Goal: Information Seeking & Learning: Learn about a topic

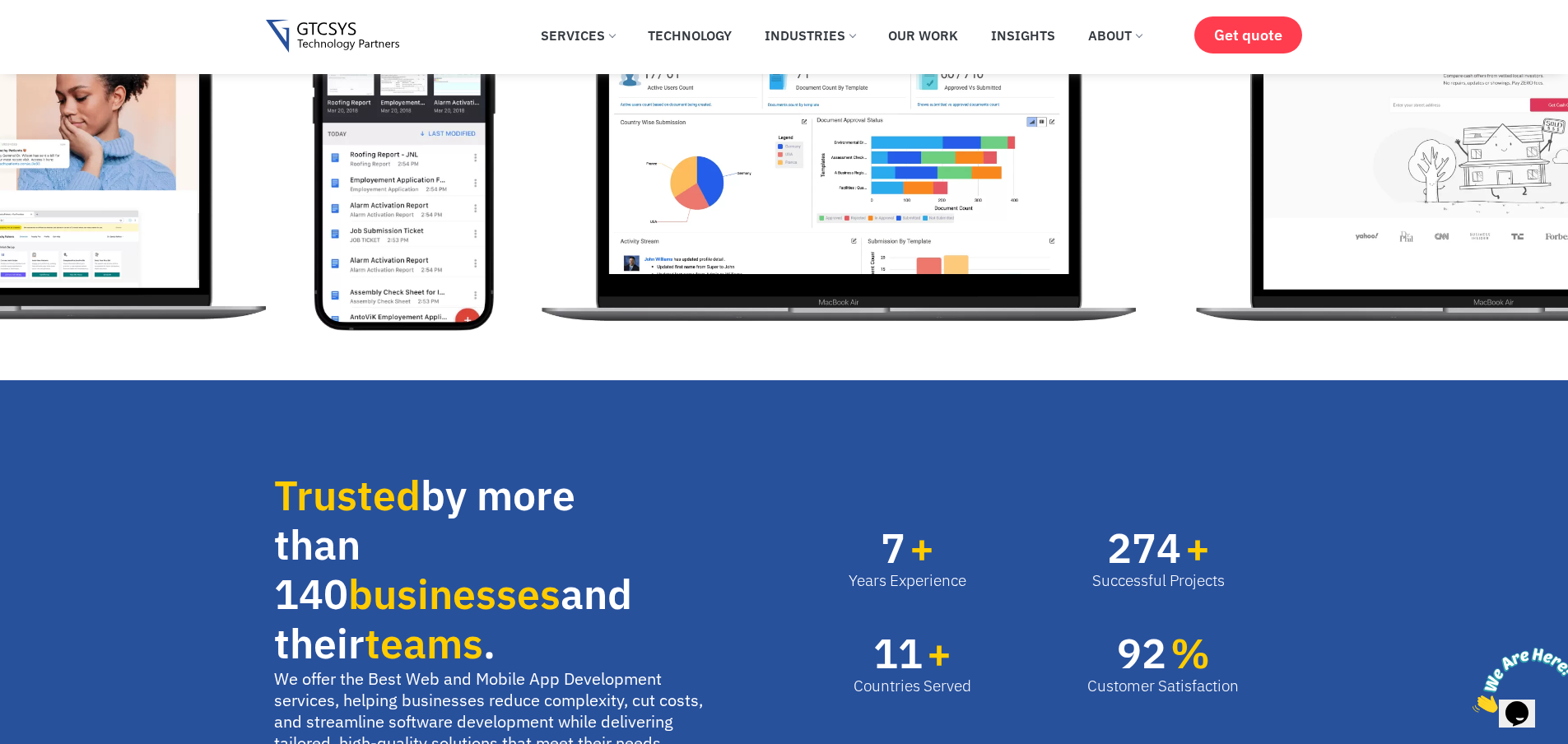
scroll to position [296, 0]
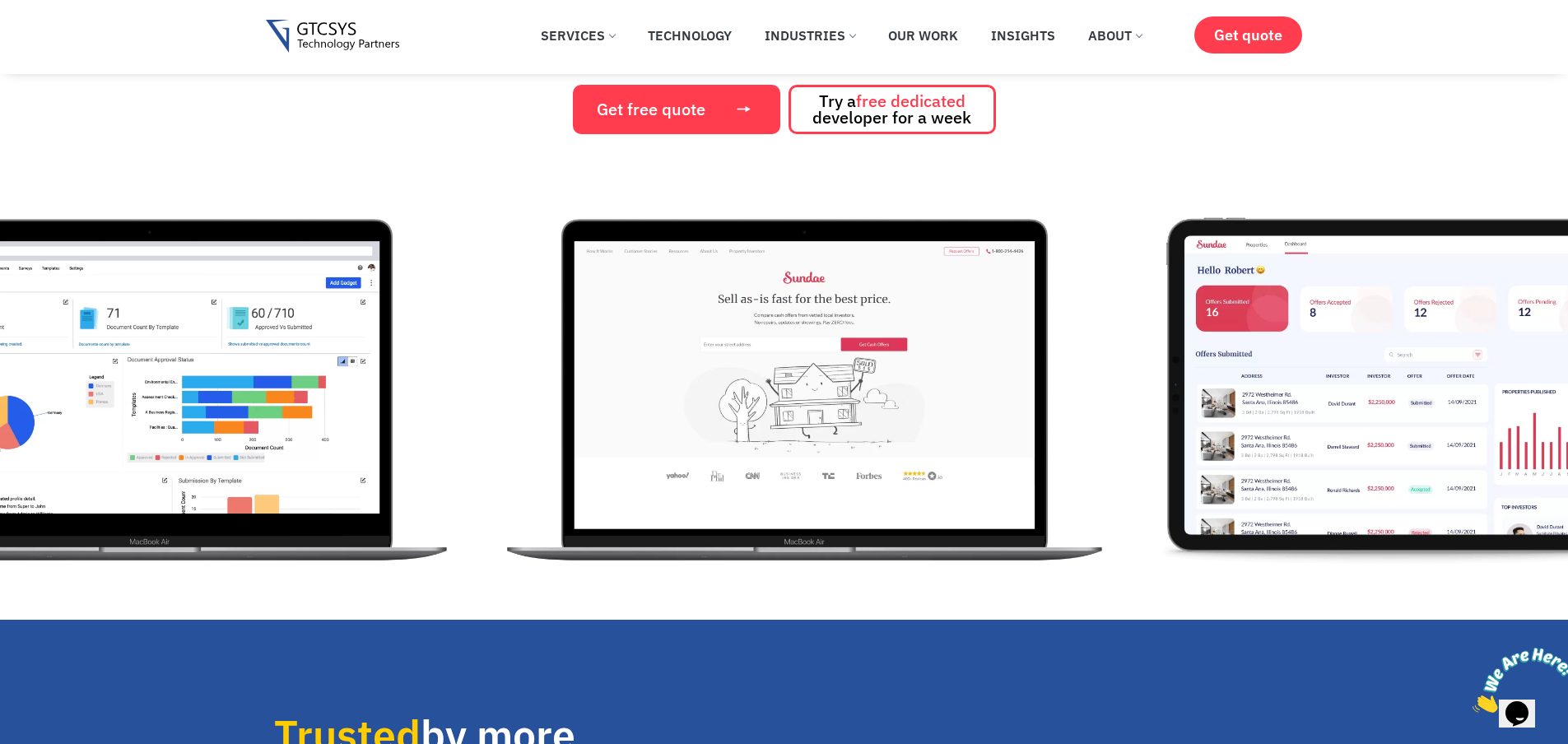
click at [392, 363] on img "3 / 12" at bounding box center [149, 385] width 622 height 370
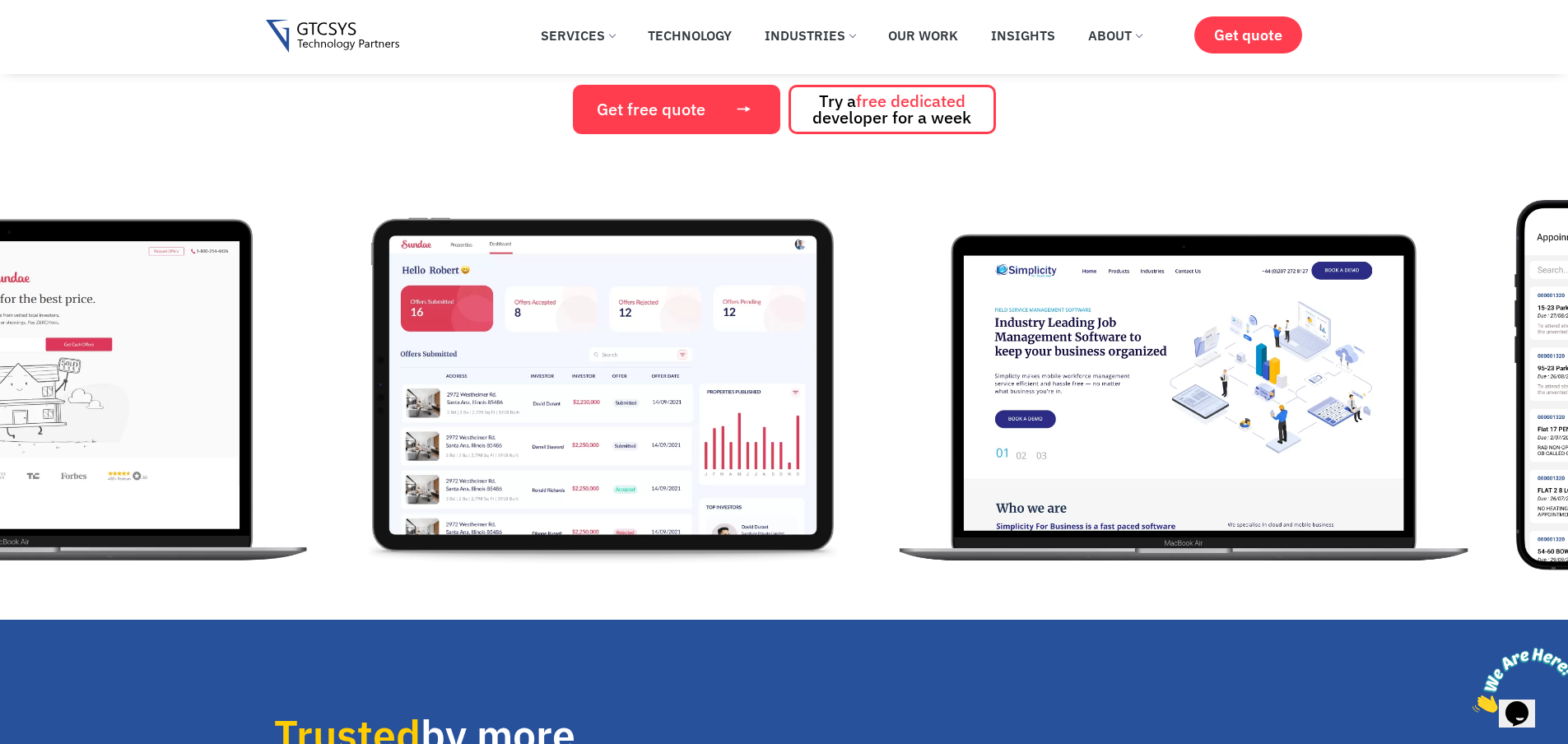
click at [539, 381] on img "5 / 12" at bounding box center [602, 385] width 499 height 370
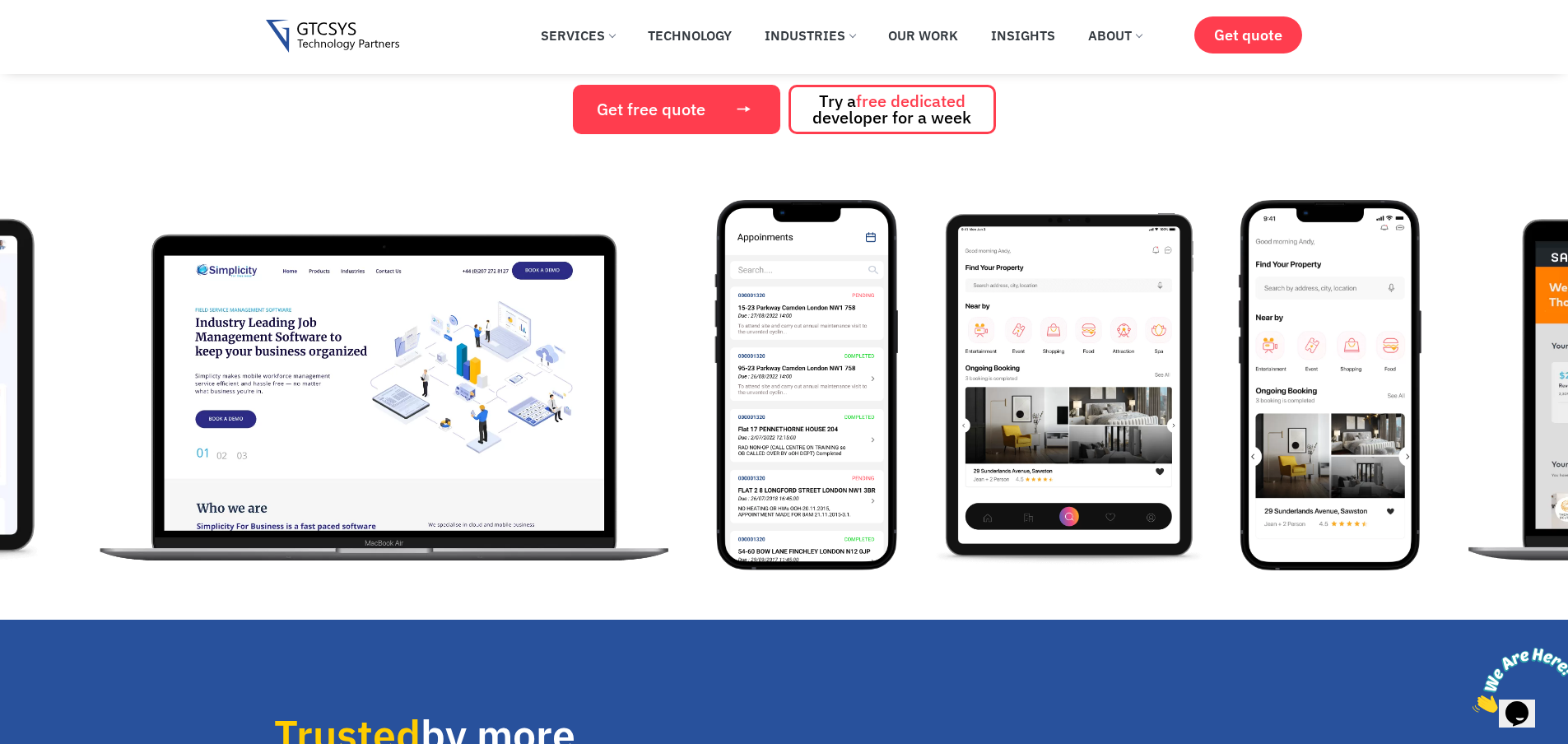
click at [434, 423] on img "6 / 12" at bounding box center [384, 385] width 595 height 370
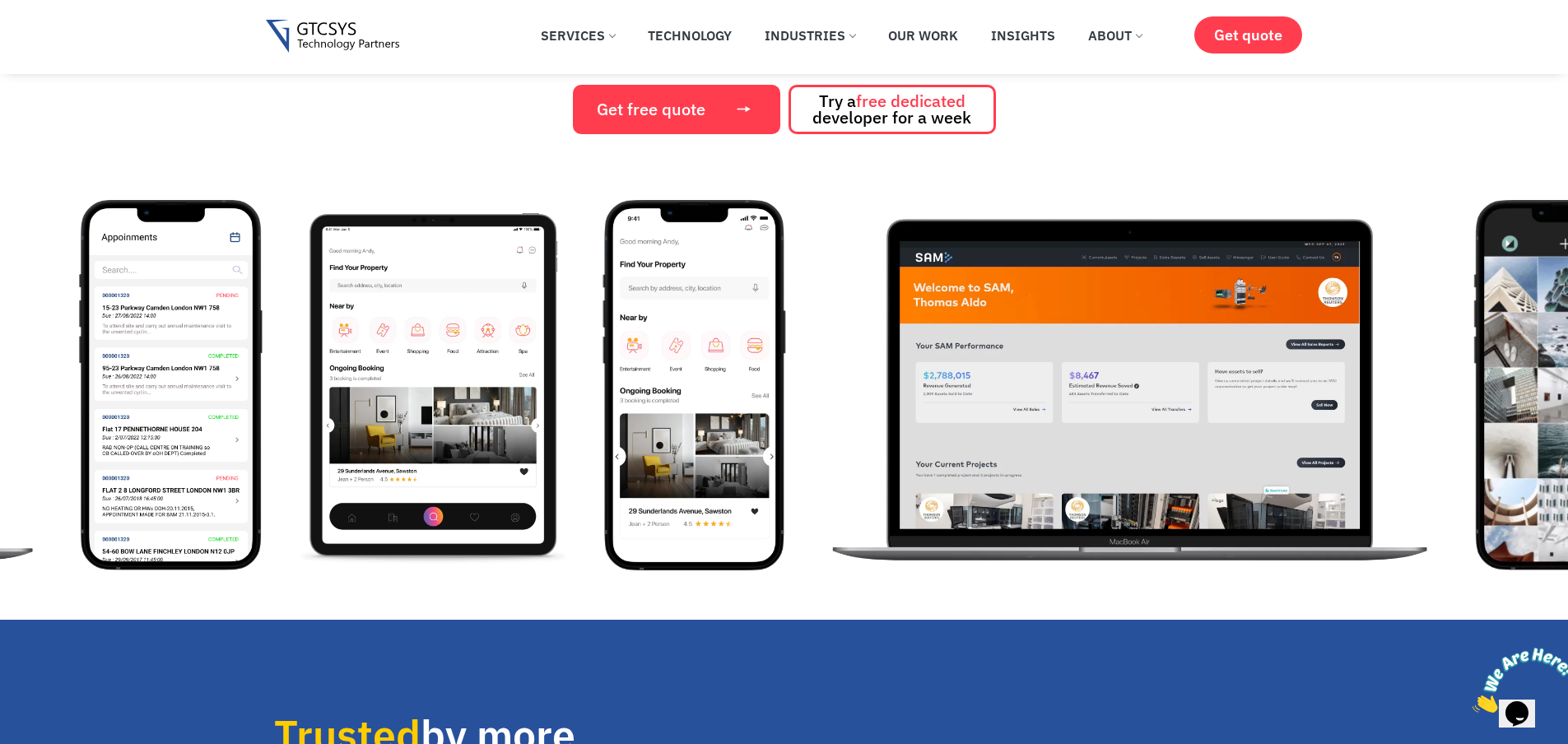
click at [503, 432] on img "8 / 12" at bounding box center [432, 385] width 275 height 370
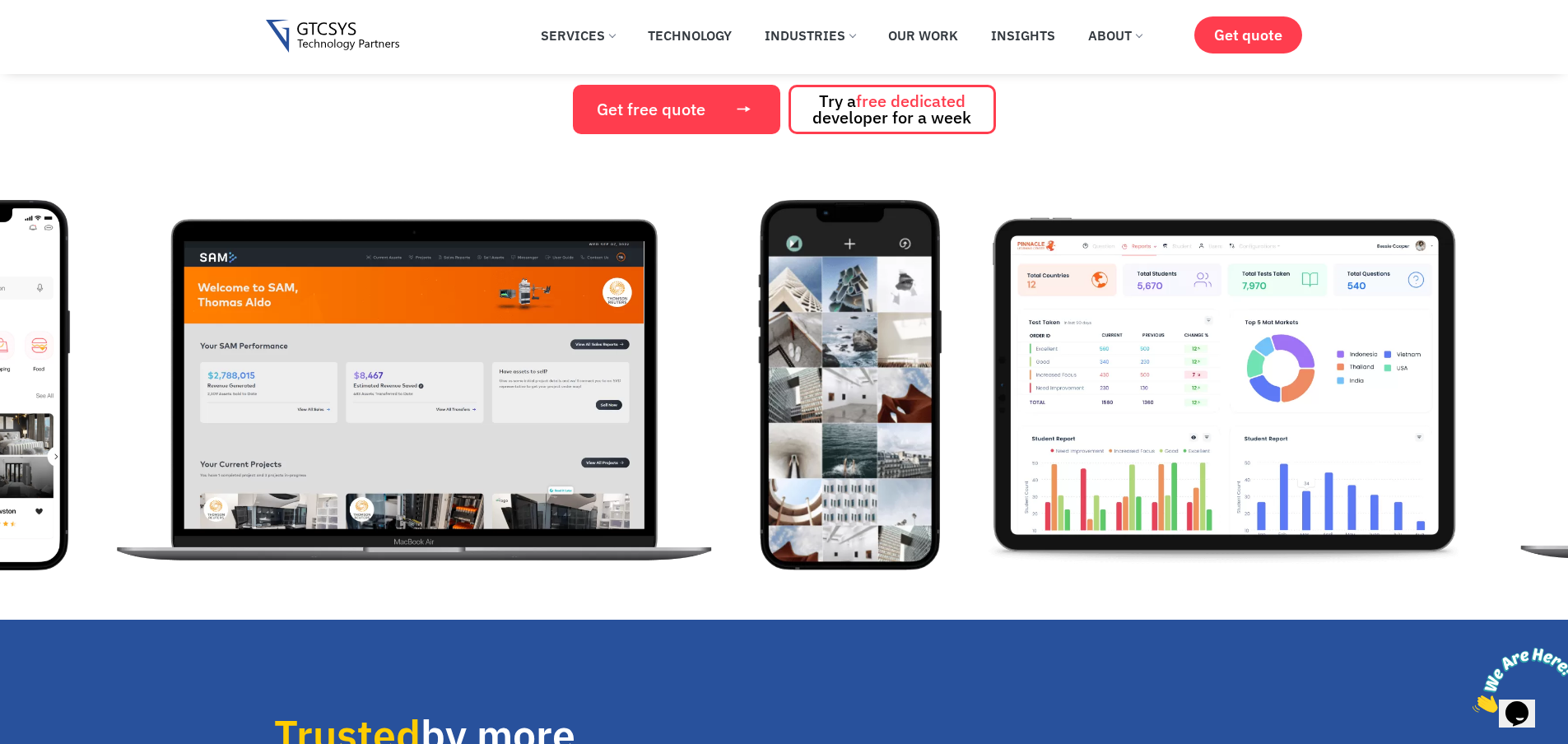
click at [448, 500] on img "10 / 12" at bounding box center [414, 385] width 622 height 370
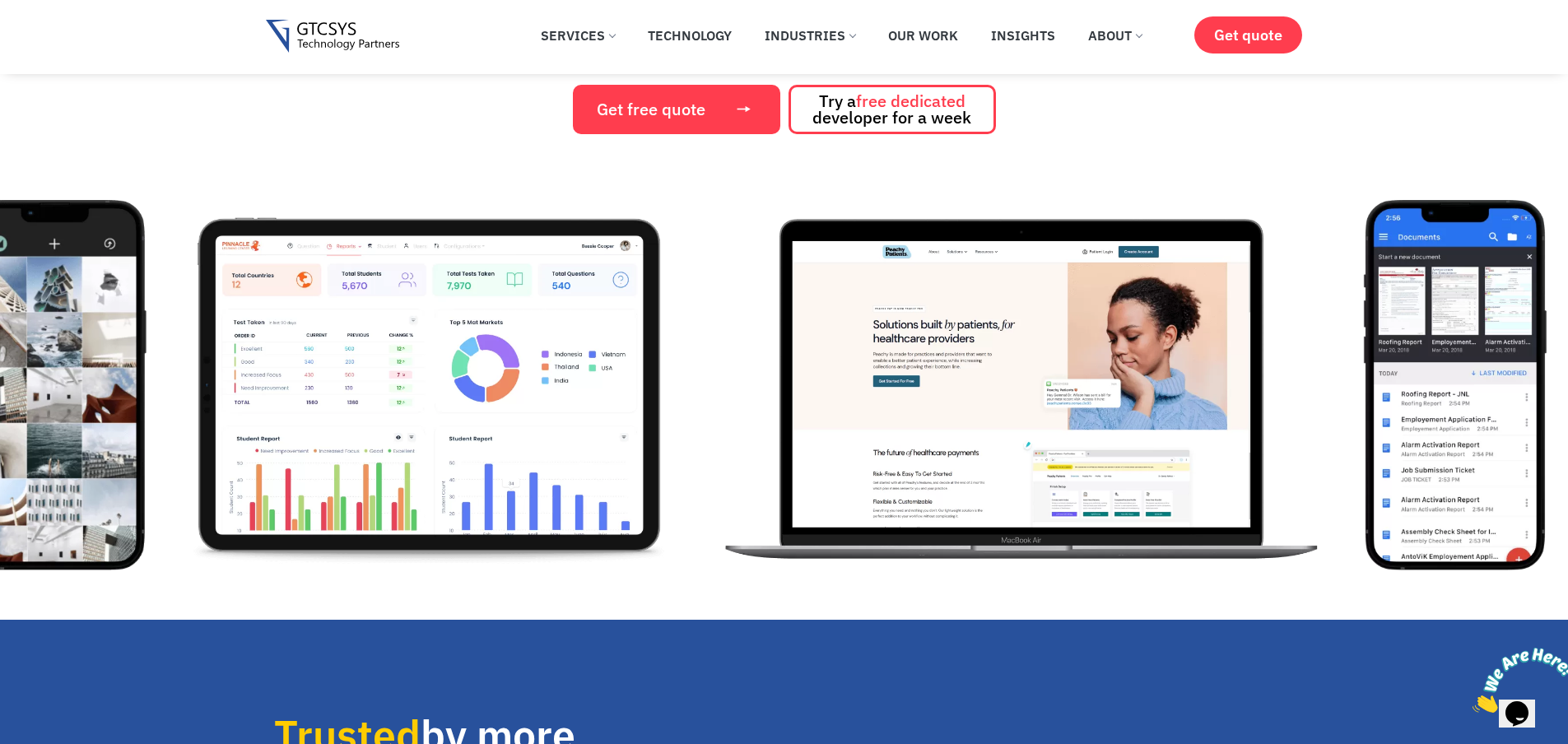
click at [331, 479] on img "12 / 12" at bounding box center [429, 385] width 499 height 370
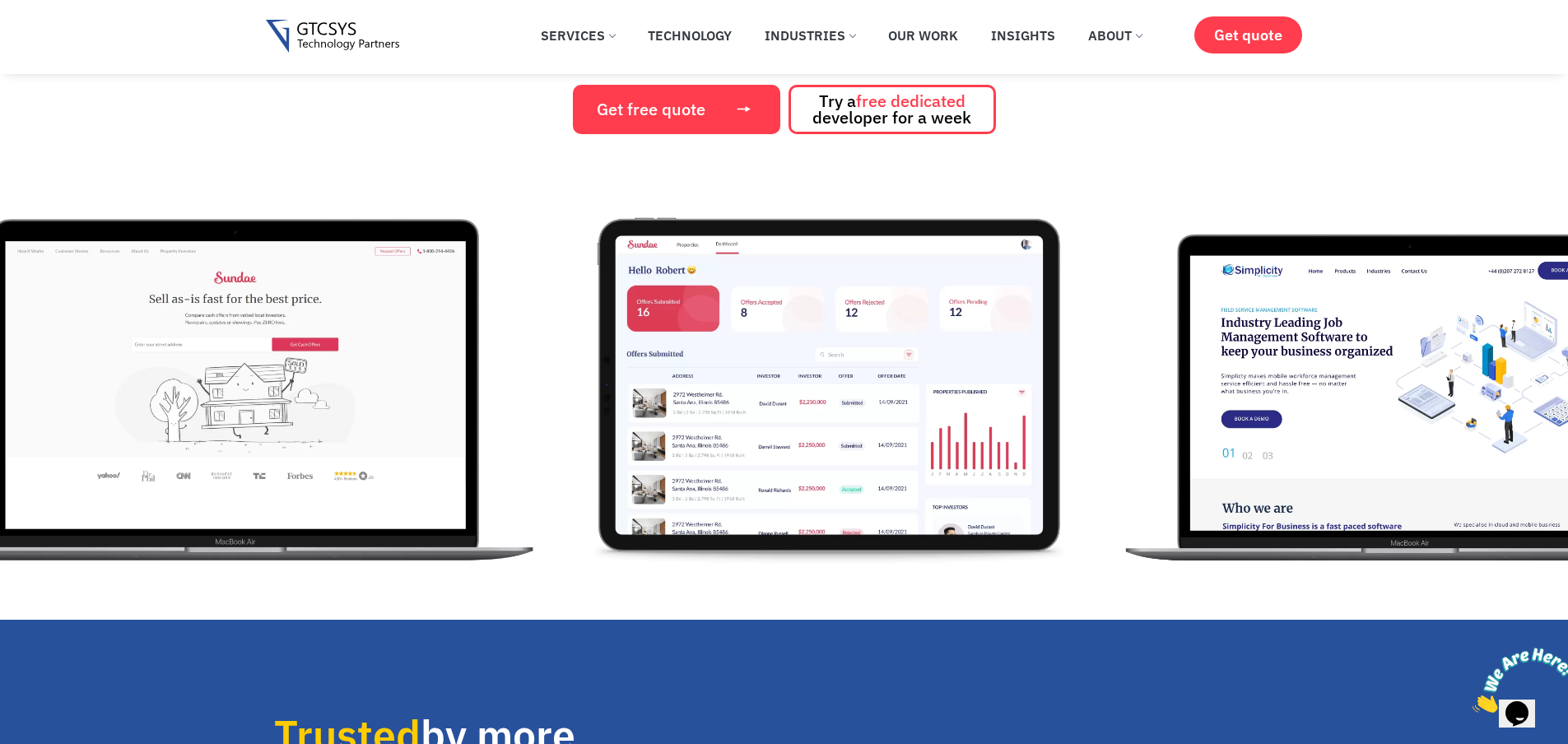
click at [375, 450] on img "4 / 12" at bounding box center [235, 385] width 622 height 370
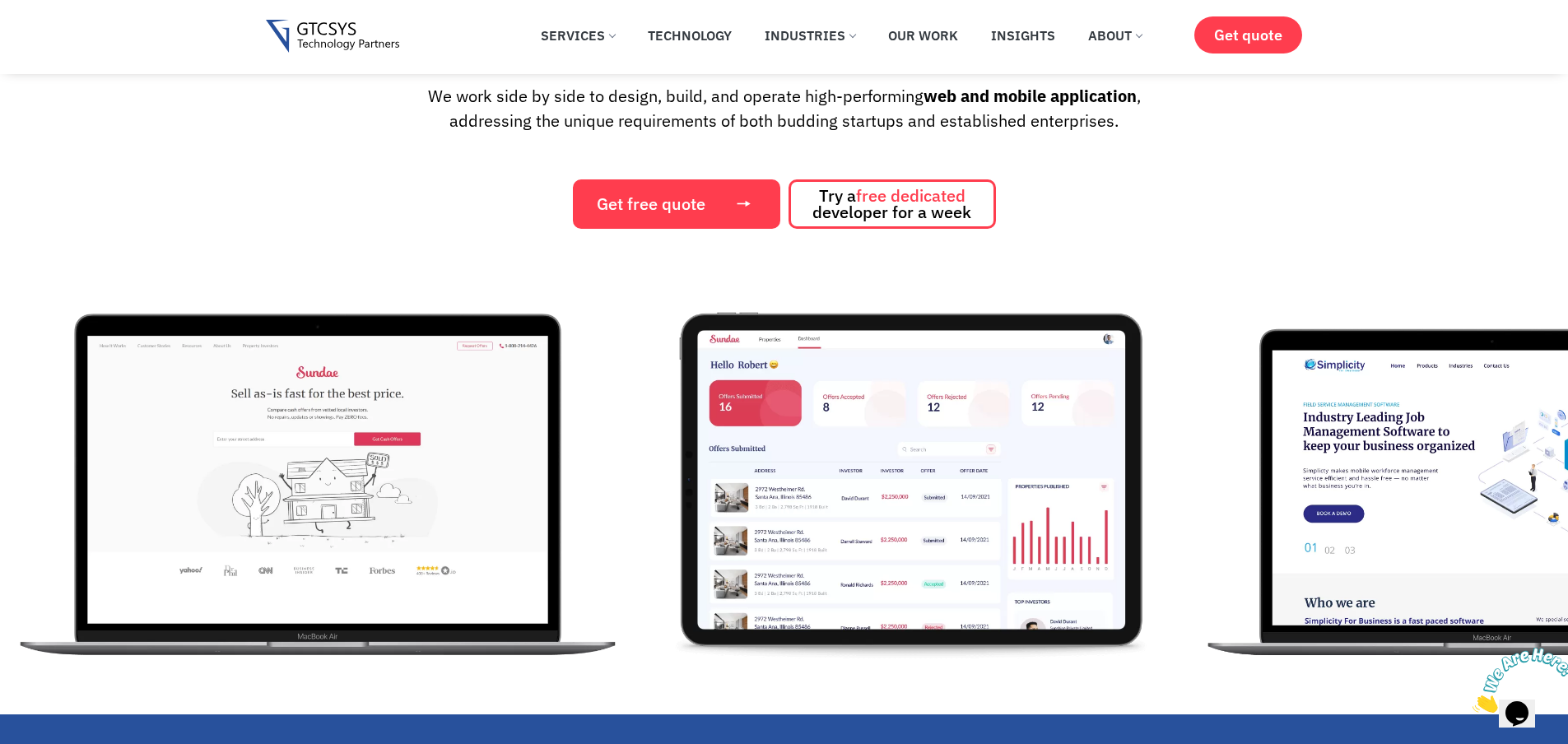
scroll to position [198, 0]
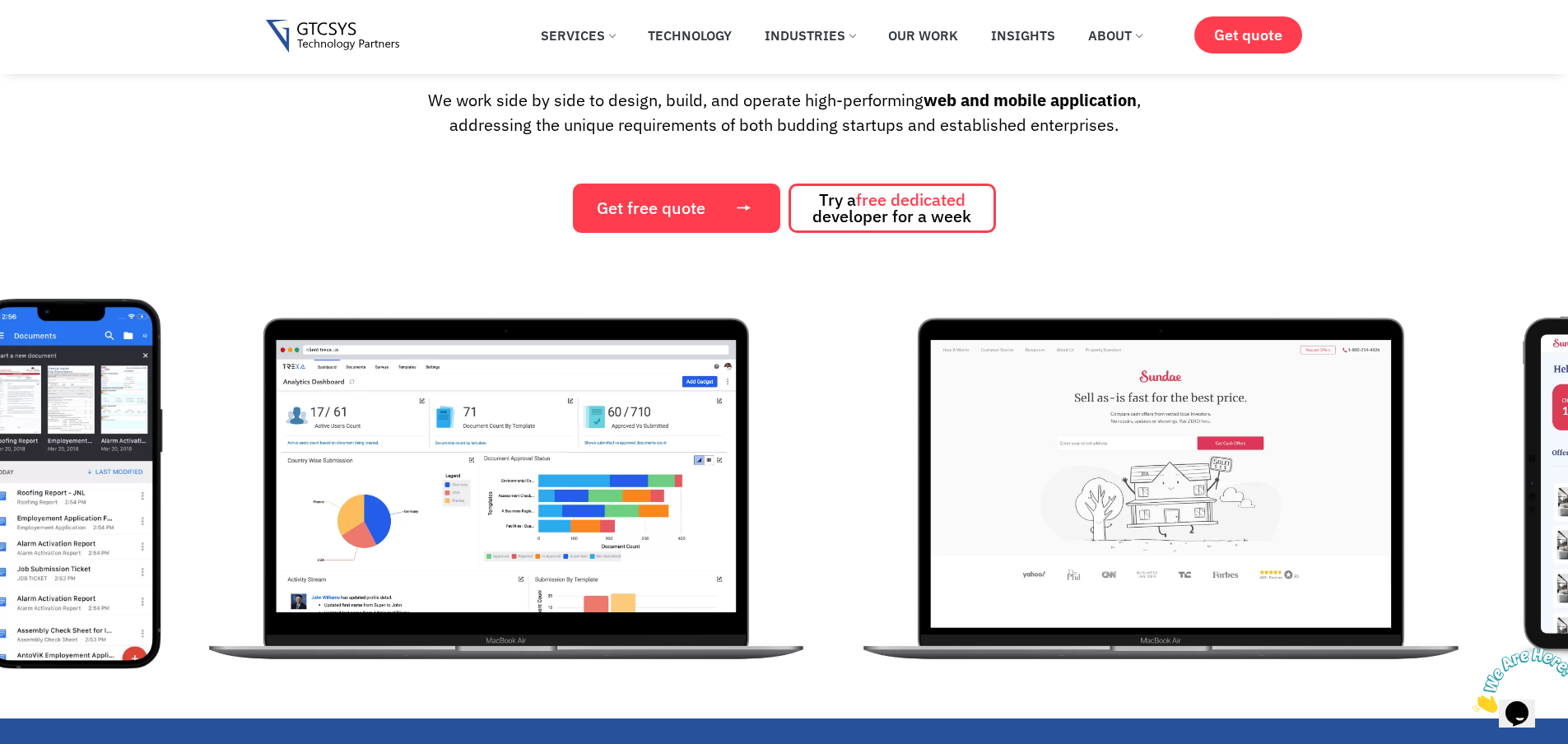
click at [1230, 455] on img "4 / 12" at bounding box center [1161, 484] width 622 height 370
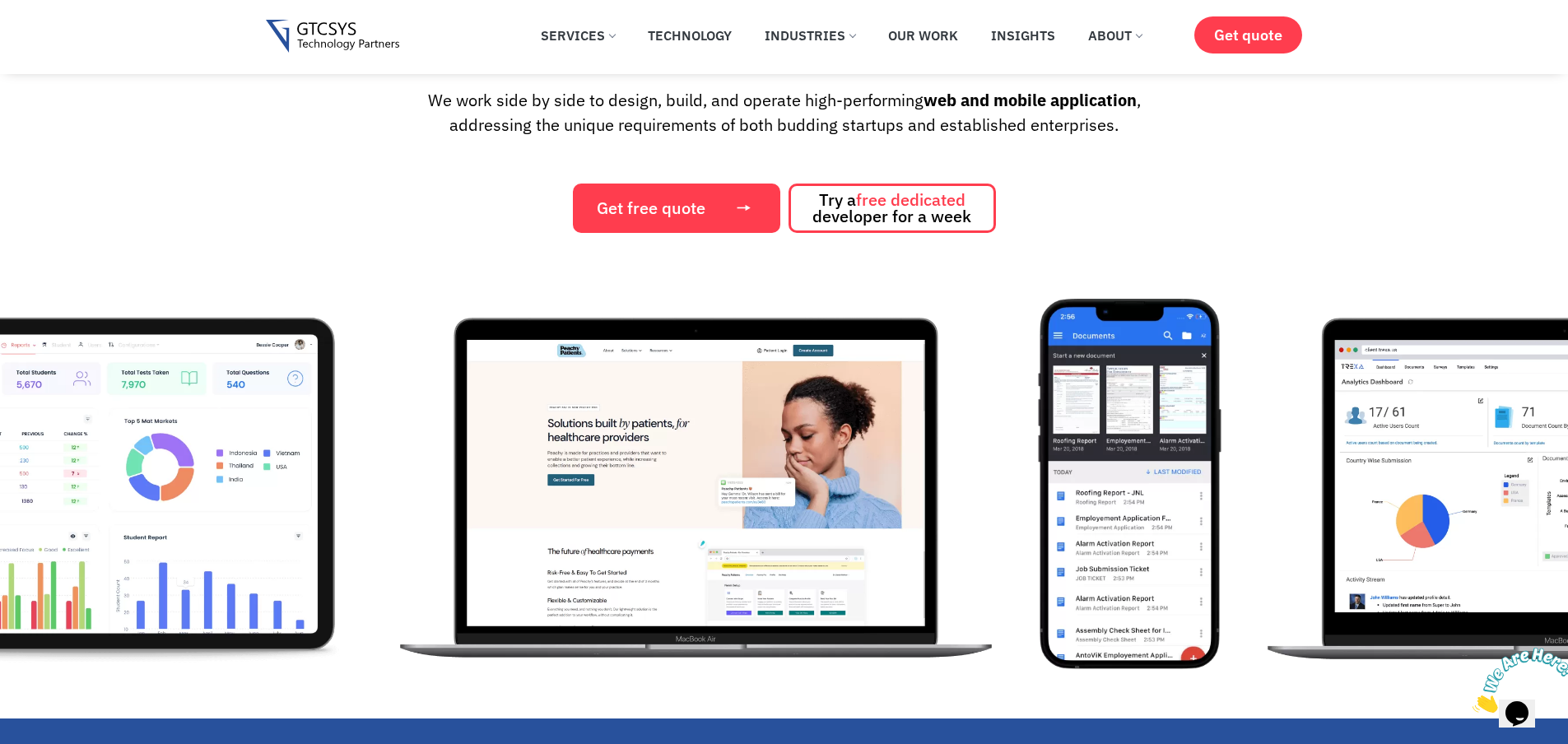
click at [1146, 458] on img "2 / 12" at bounding box center [1129, 484] width 183 height 370
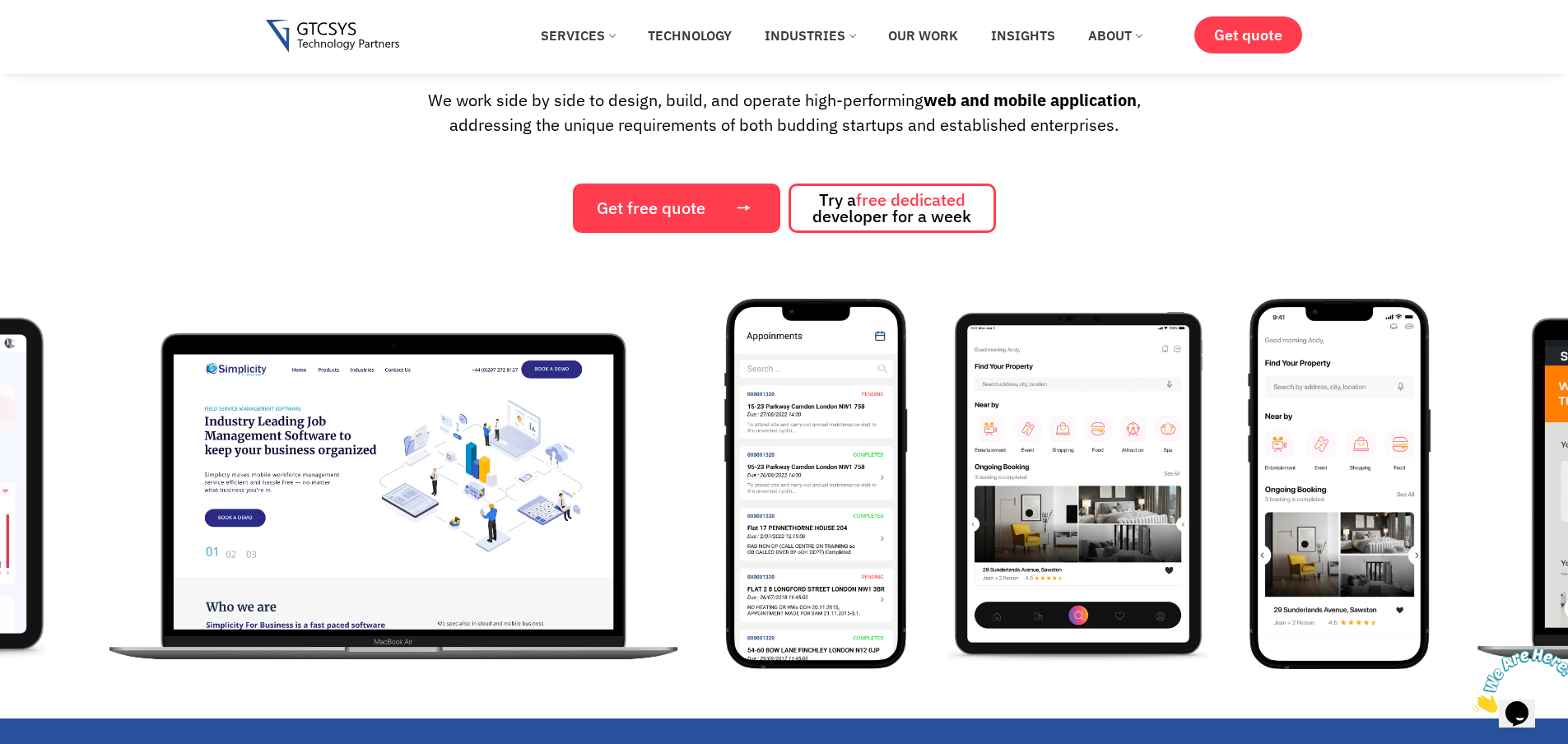
click at [1071, 448] on img "8 / 12" at bounding box center [1077, 484] width 275 height 370
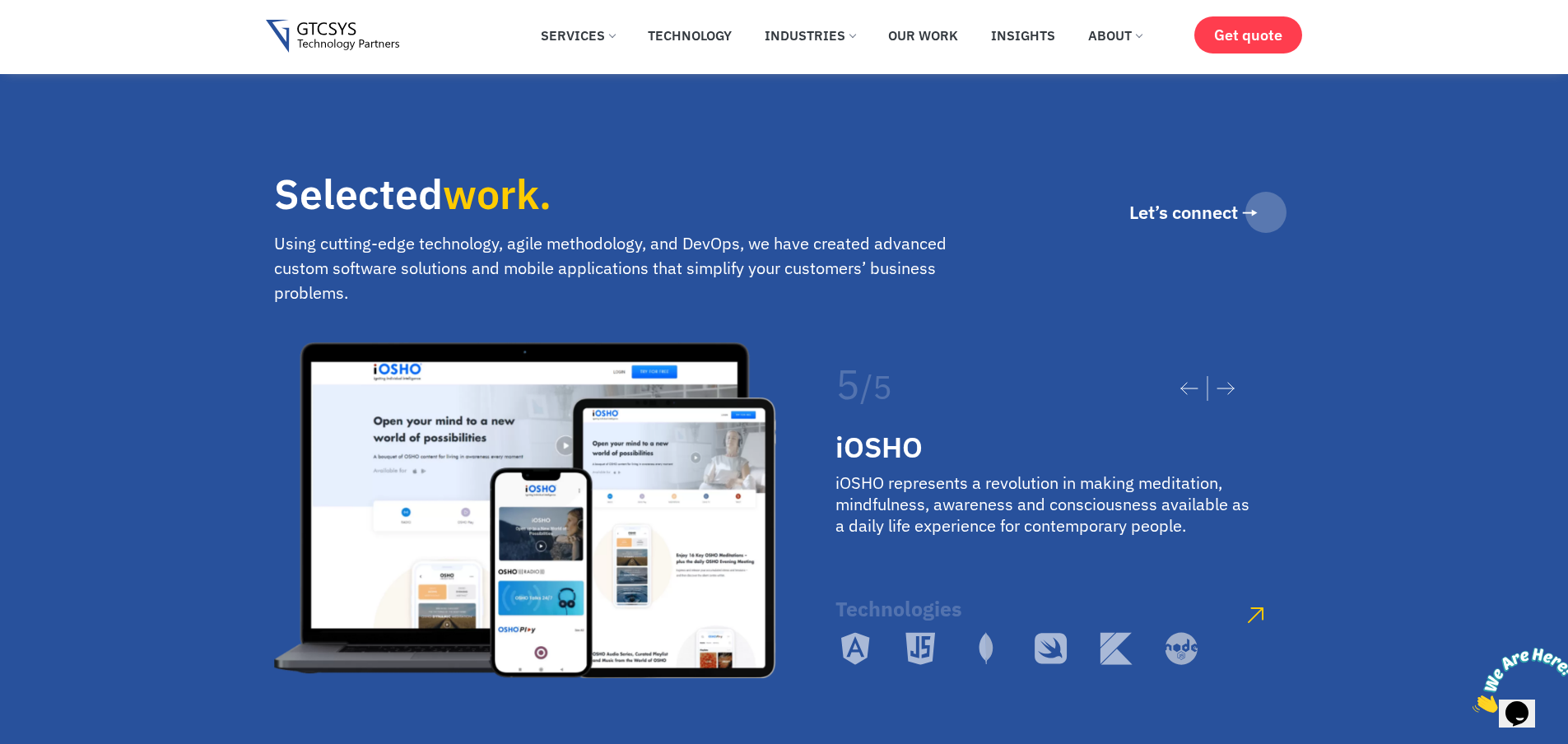
scroll to position [2863, 0]
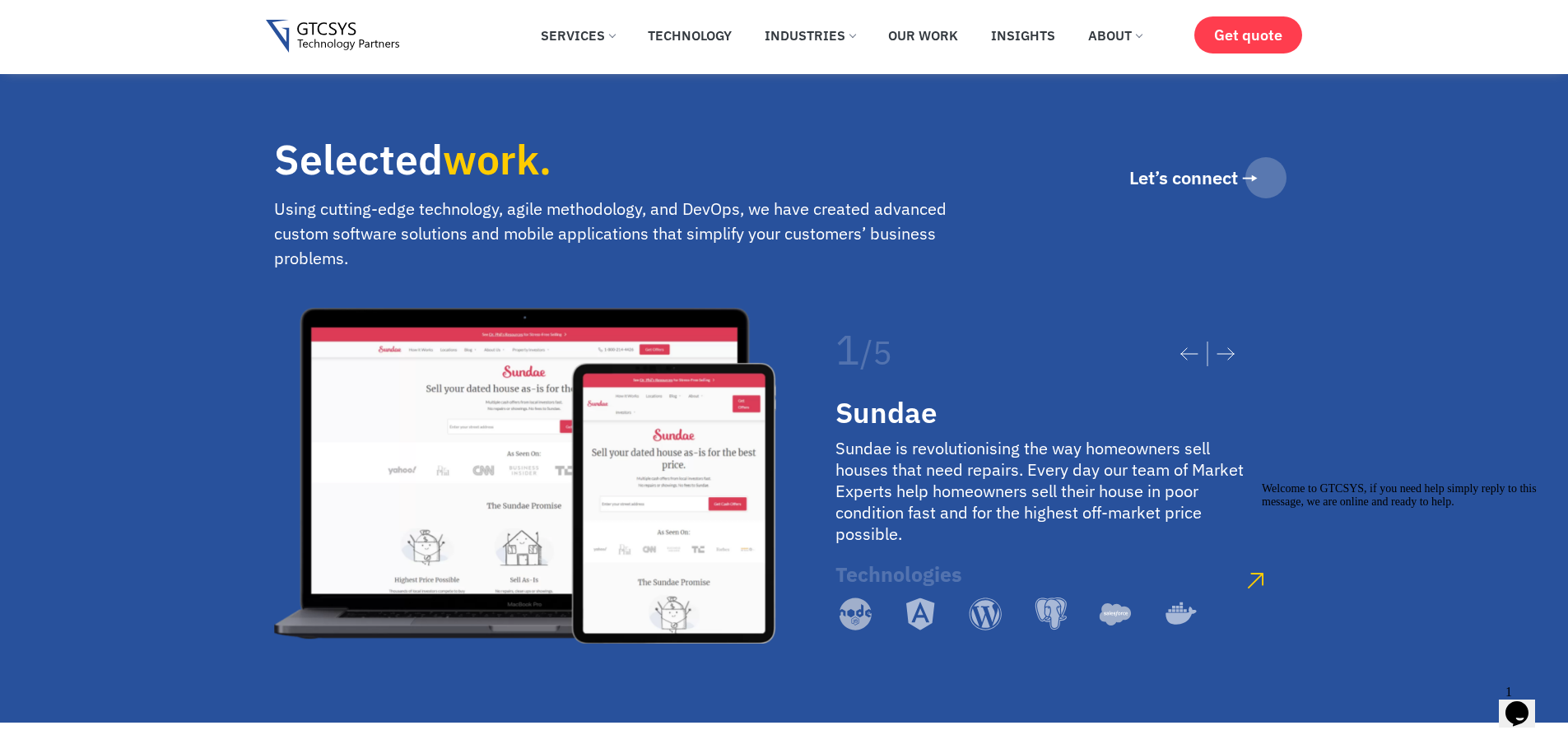
click at [1229, 347] on icon at bounding box center [1226, 354] width 18 height 13
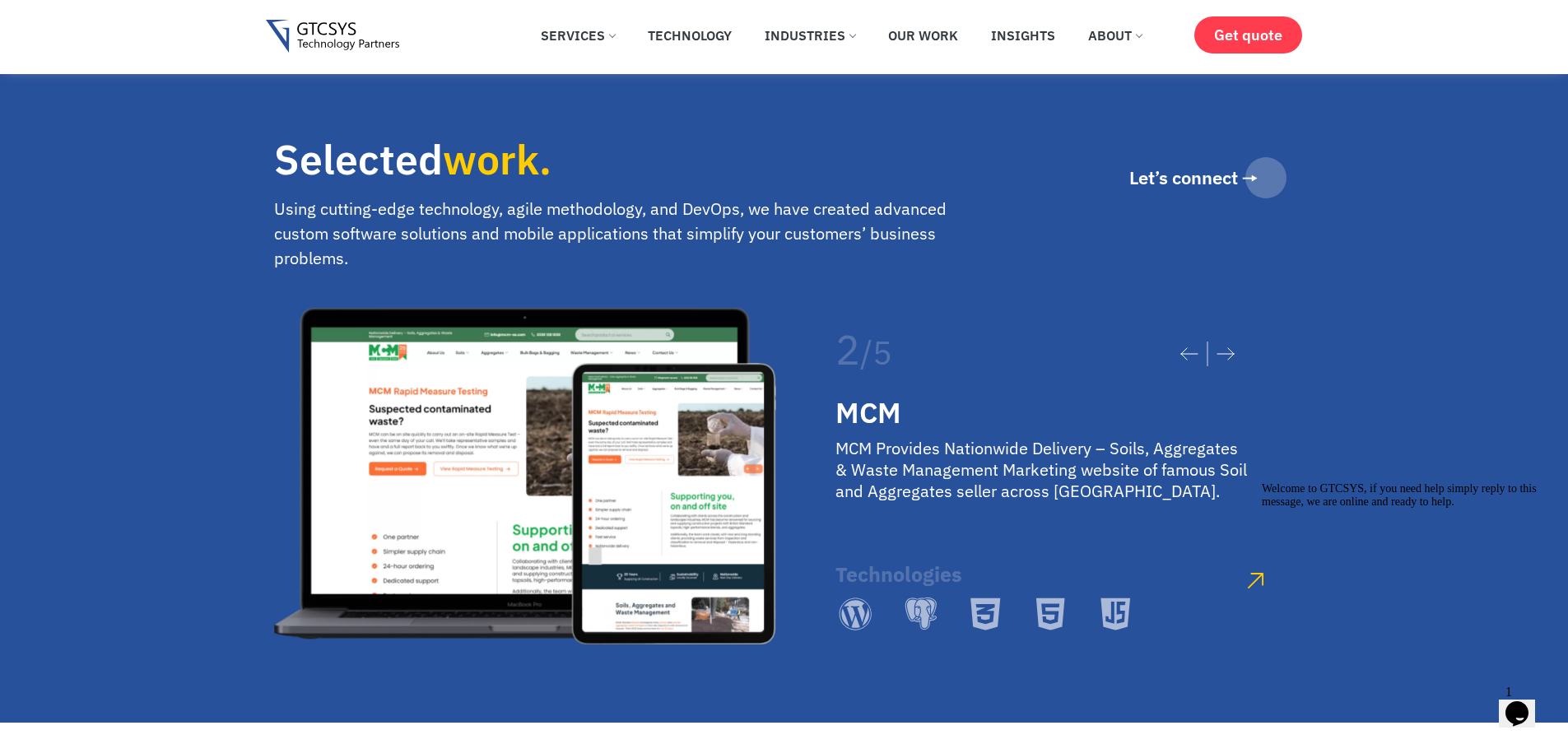
click at [1229, 347] on icon at bounding box center [1226, 354] width 18 height 13
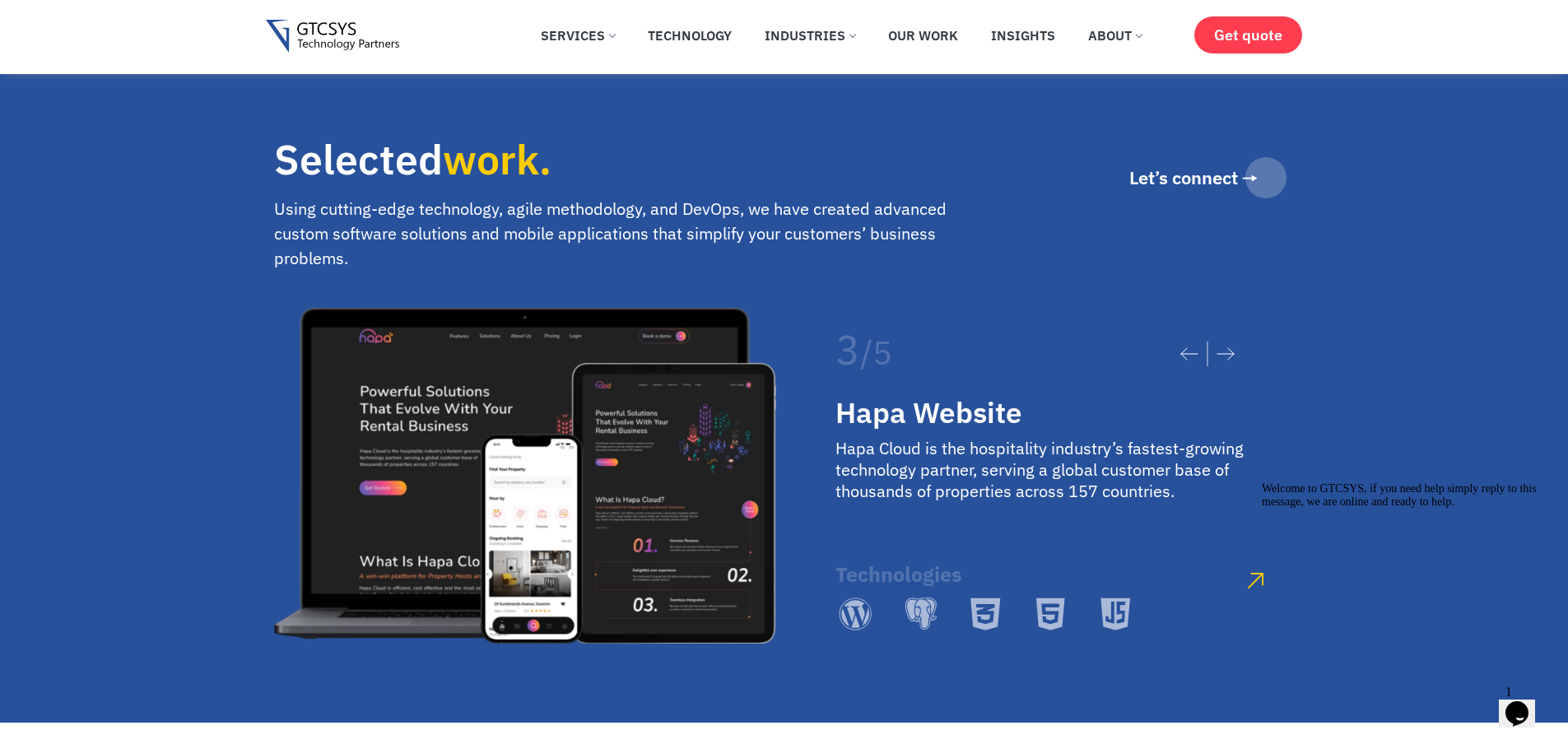
click at [1229, 347] on icon at bounding box center [1226, 354] width 18 height 13
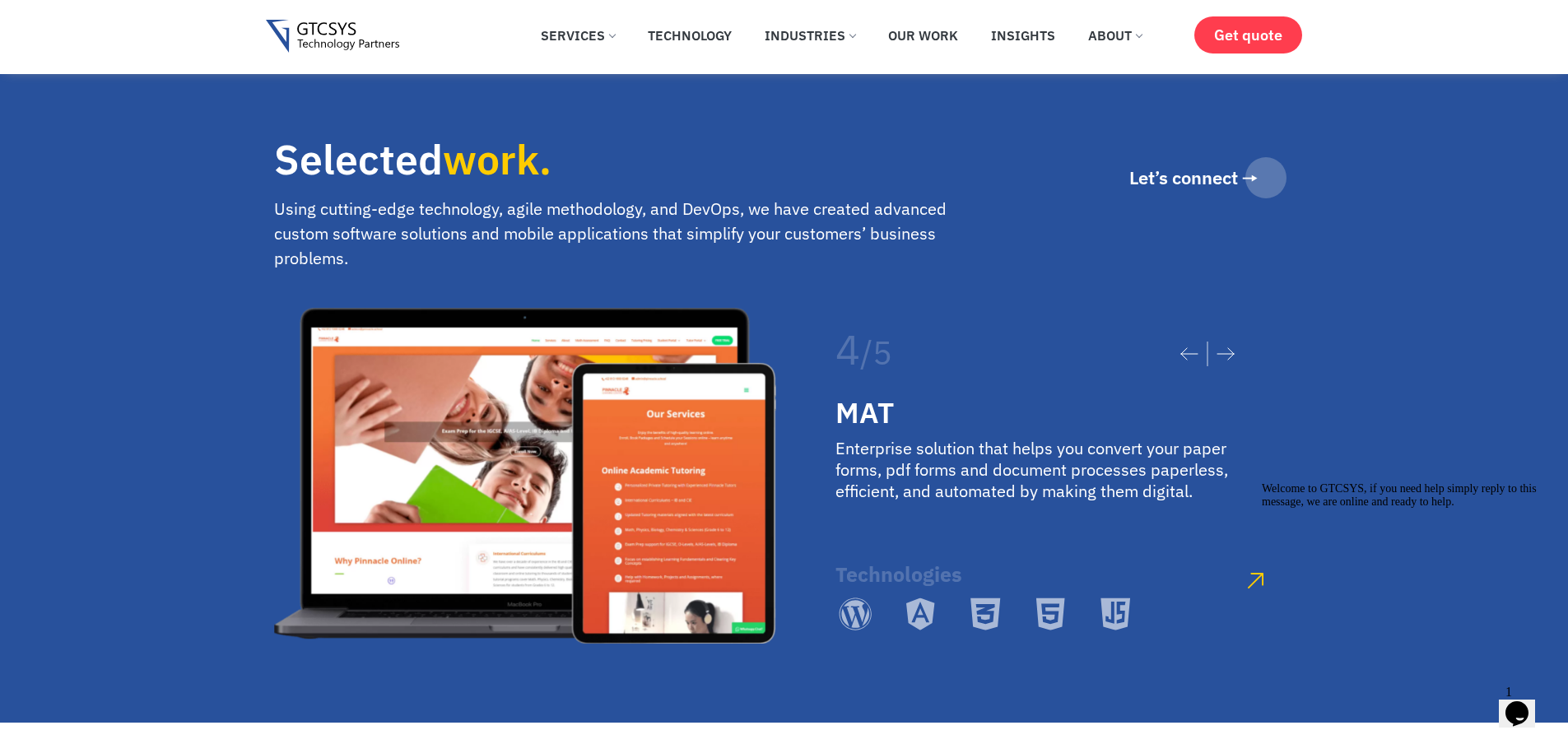
click at [1229, 347] on icon at bounding box center [1226, 354] width 18 height 13
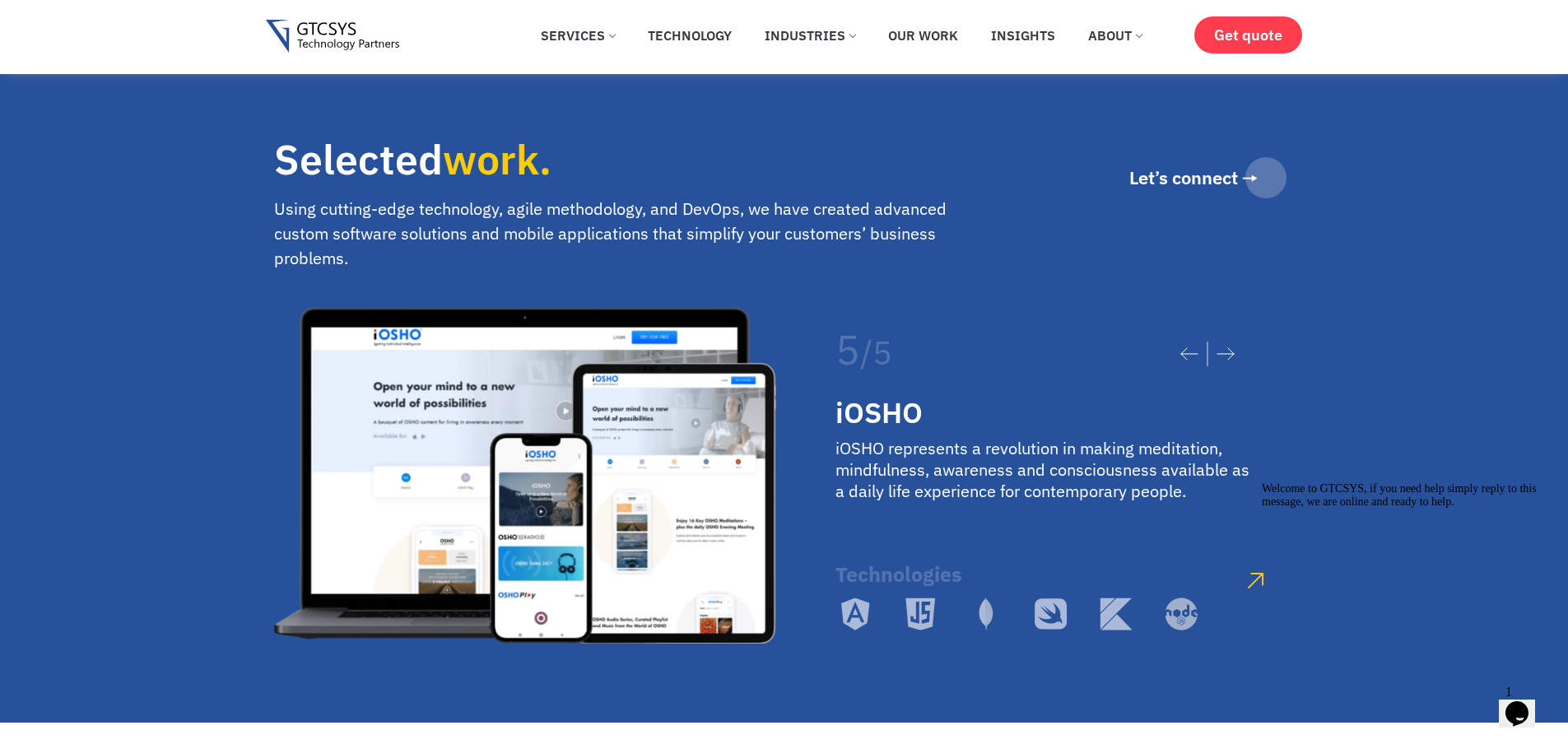
click at [1229, 347] on icon at bounding box center [1226, 354] width 18 height 13
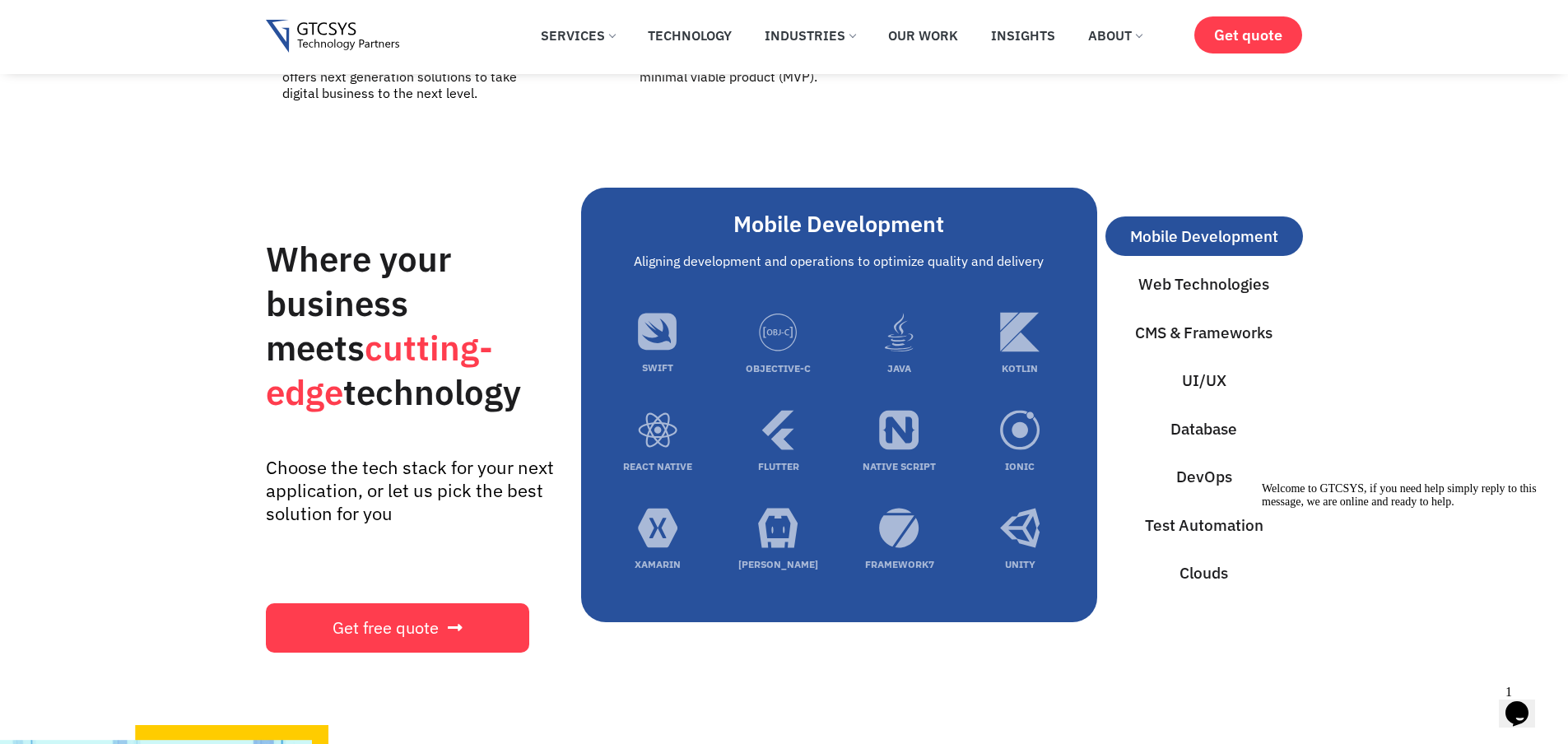
scroll to position [5332, 0]
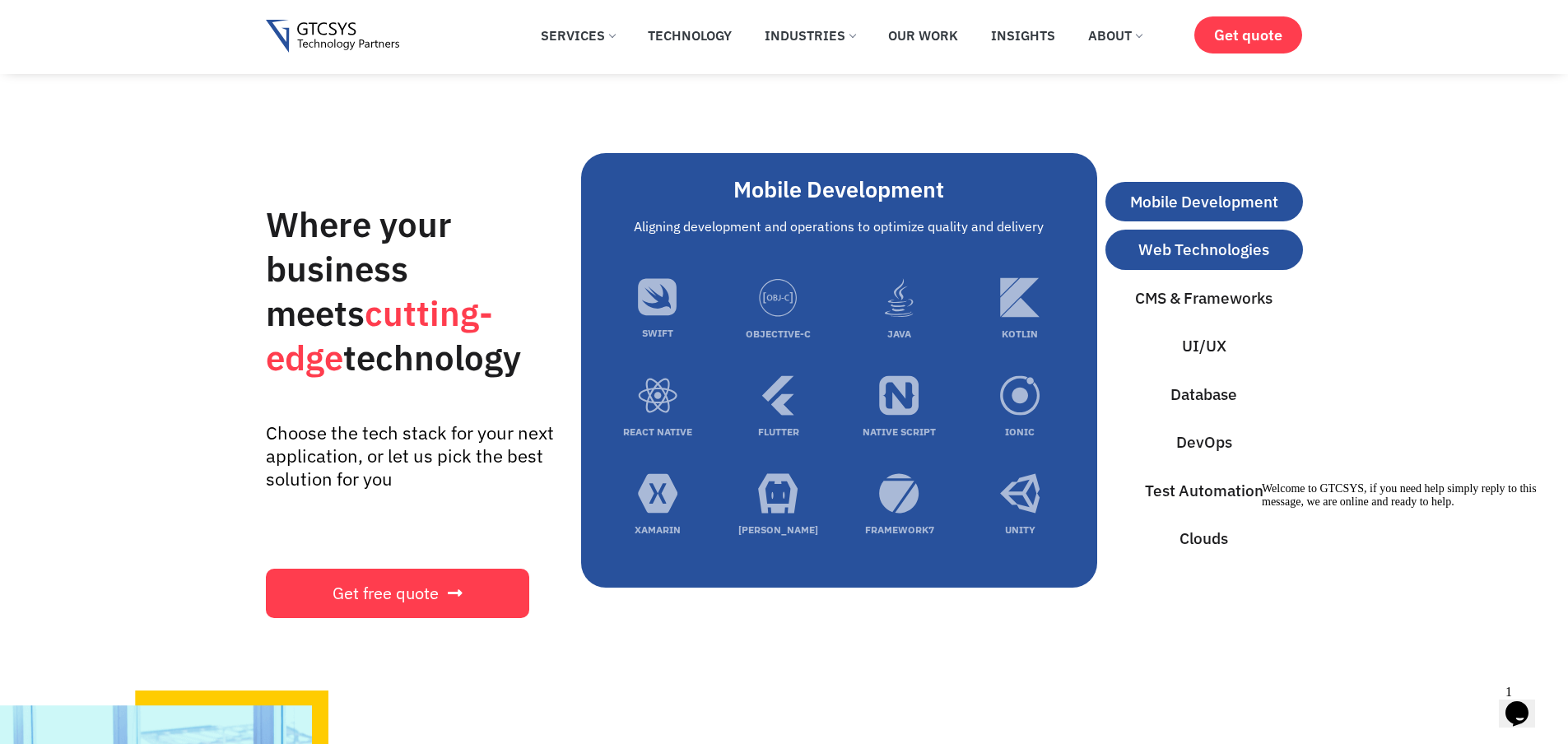
click at [1179, 237] on span "Web Technologies" at bounding box center [1203, 249] width 131 height 24
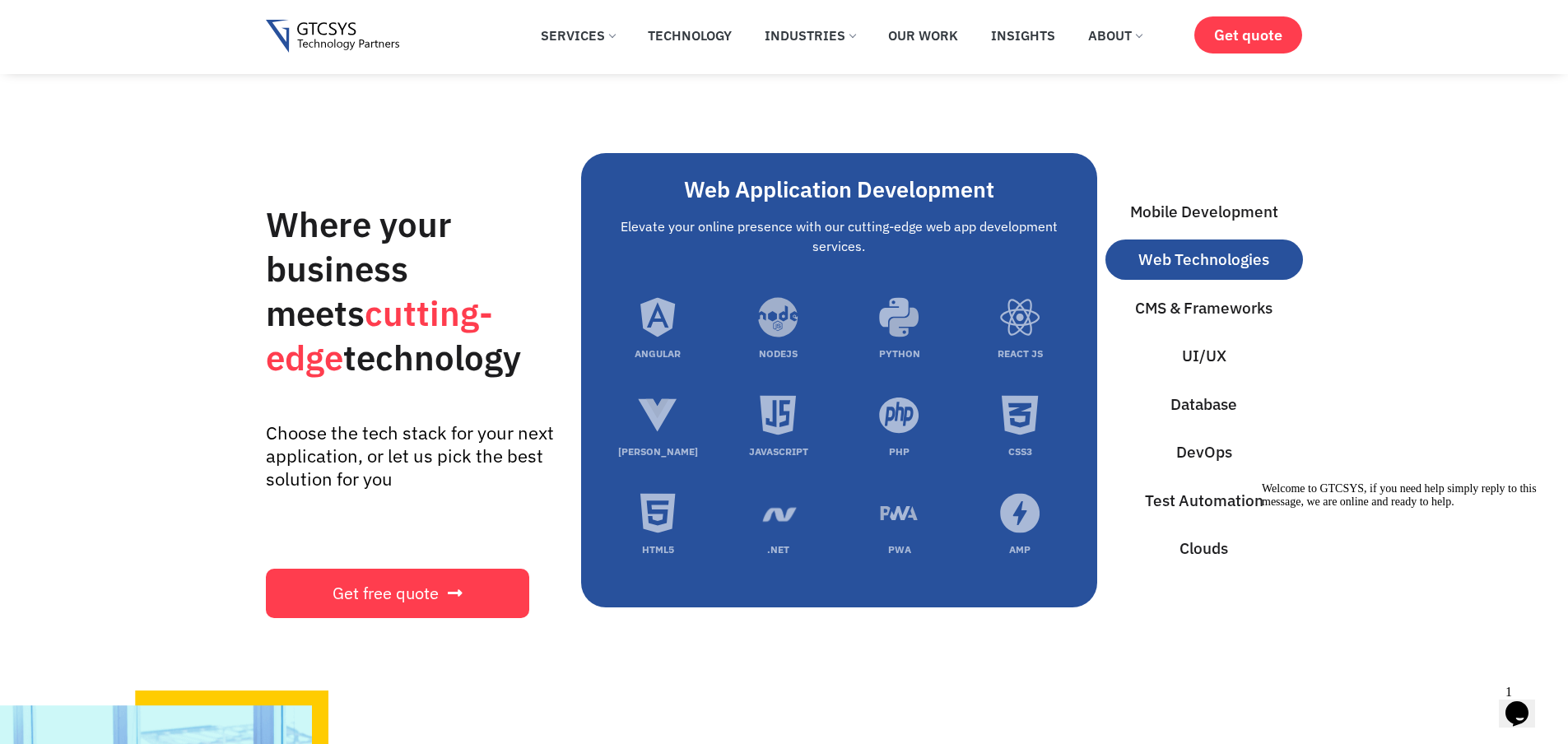
click at [1032, 306] on icon "reactjs development service" at bounding box center [1020, 317] width 41 height 41
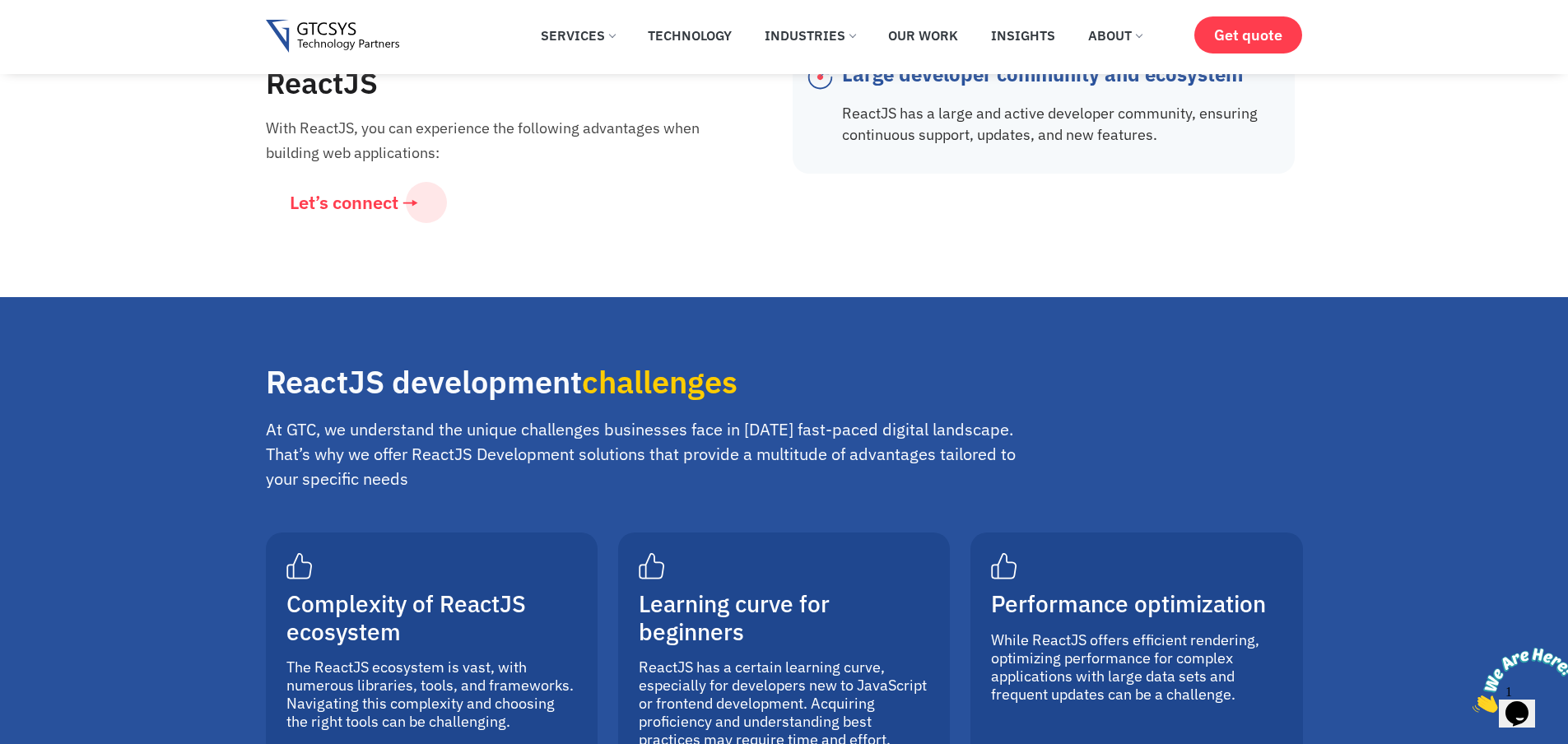
scroll to position [4542, 0]
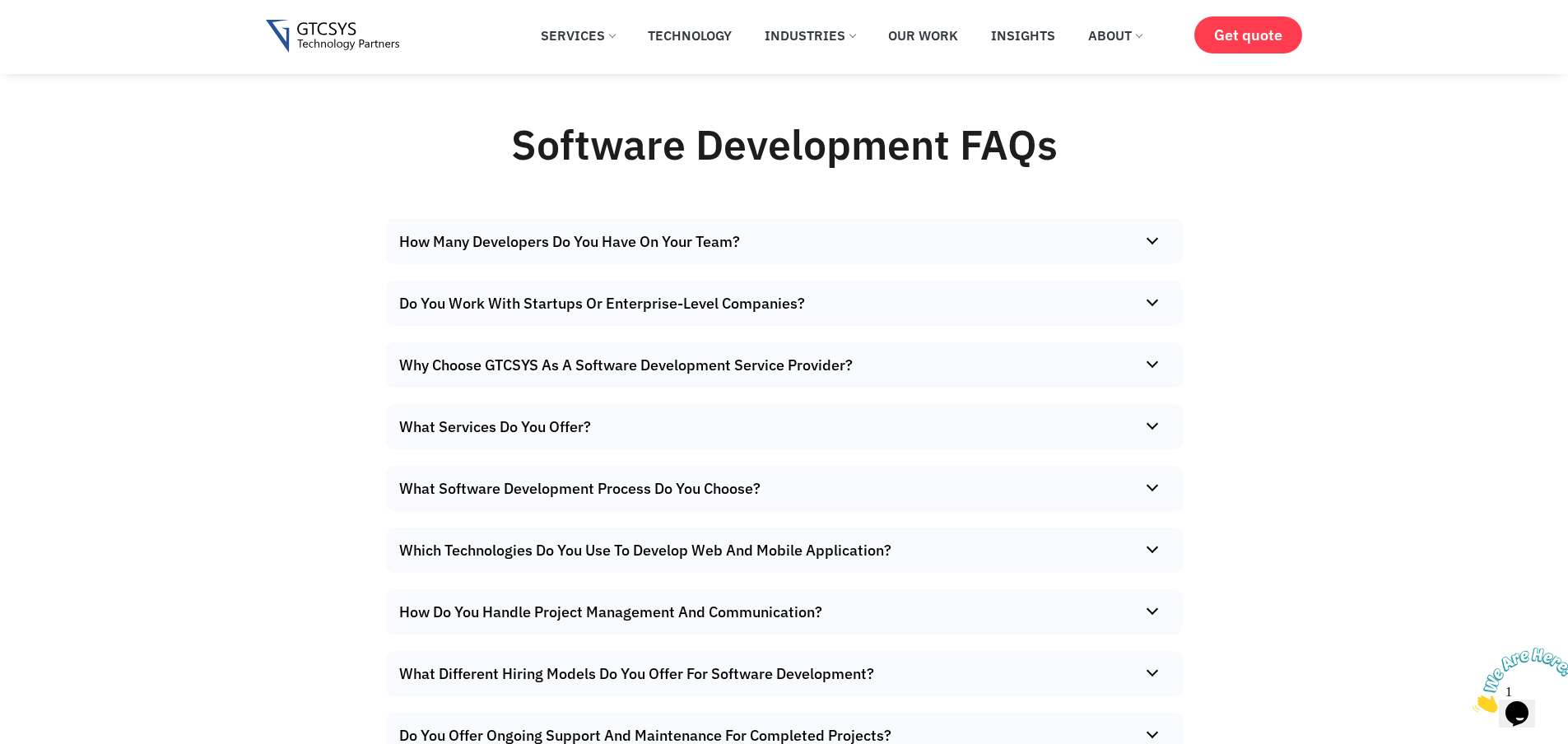
scroll to position [10261, 0]
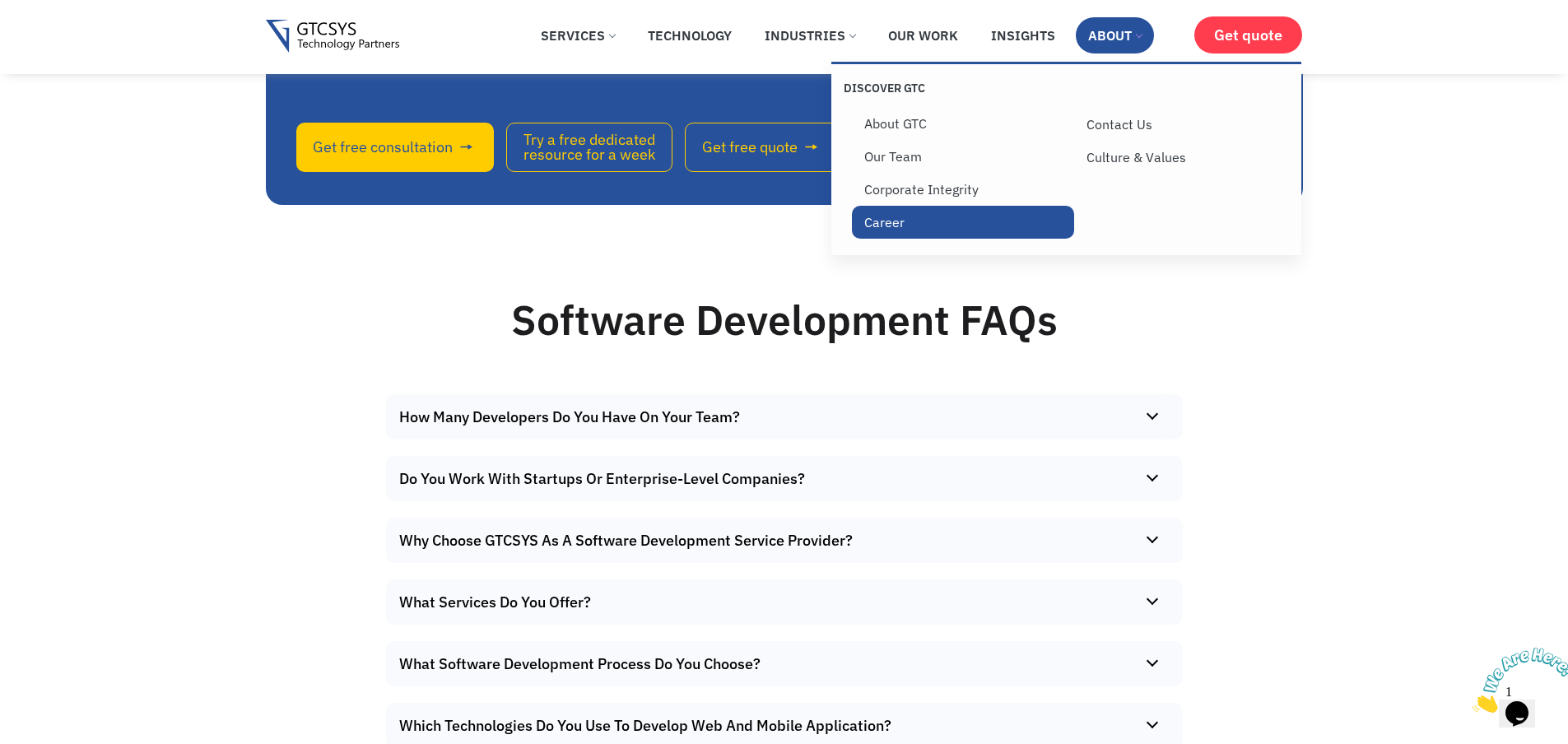
click at [882, 221] on link "Career" at bounding box center [963, 223] width 223 height 33
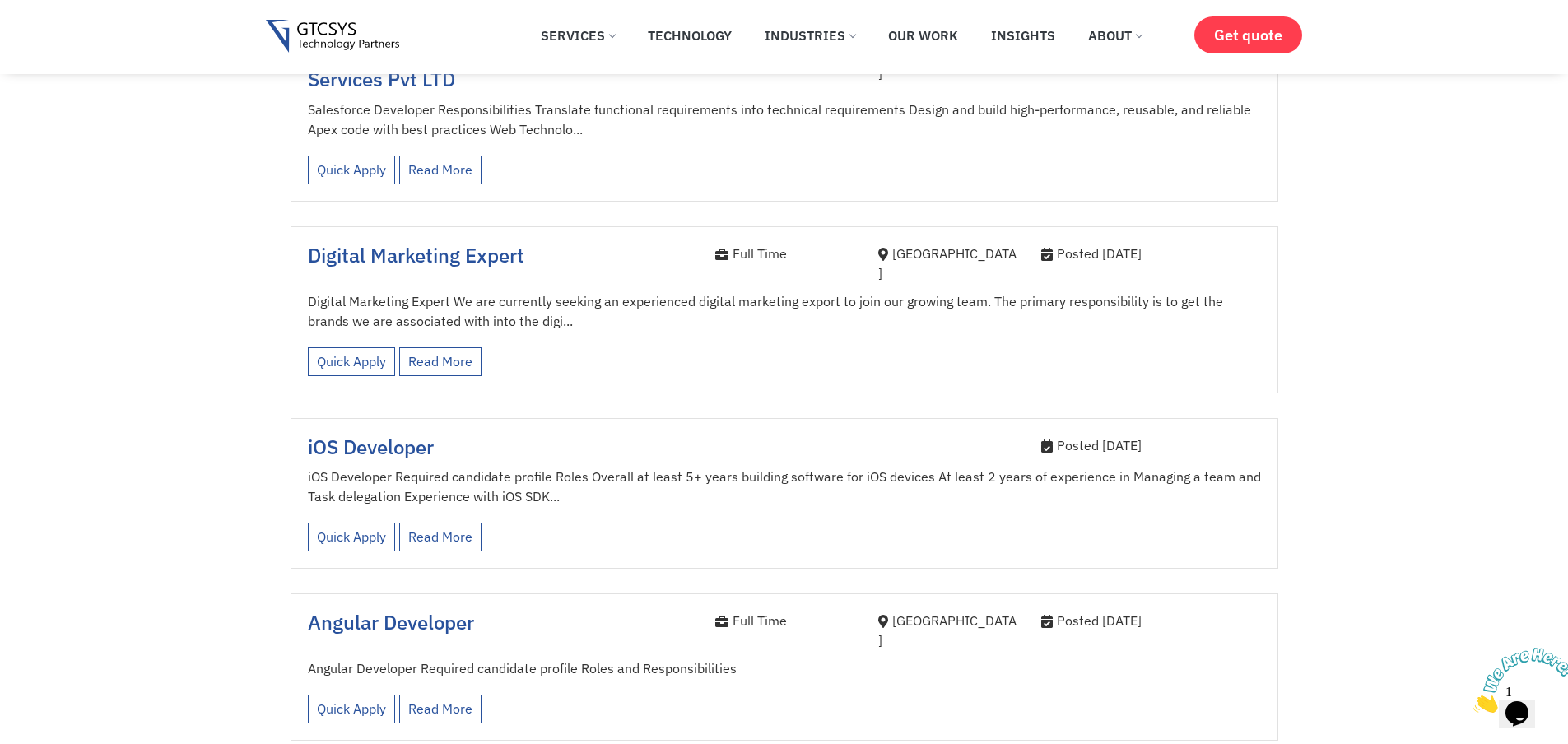
scroll to position [1383, 0]
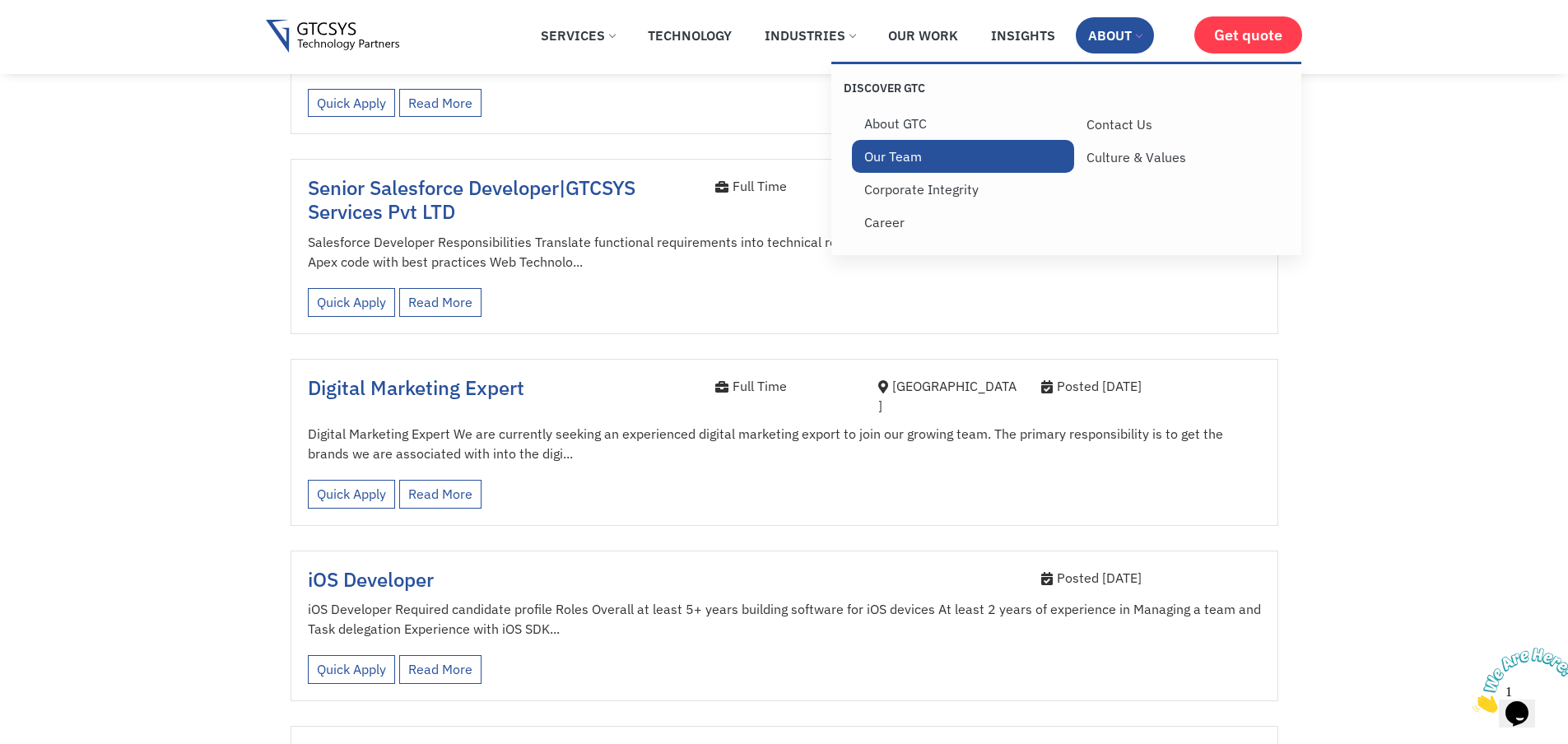
click at [947, 151] on link "Our Team" at bounding box center [963, 156] width 223 height 33
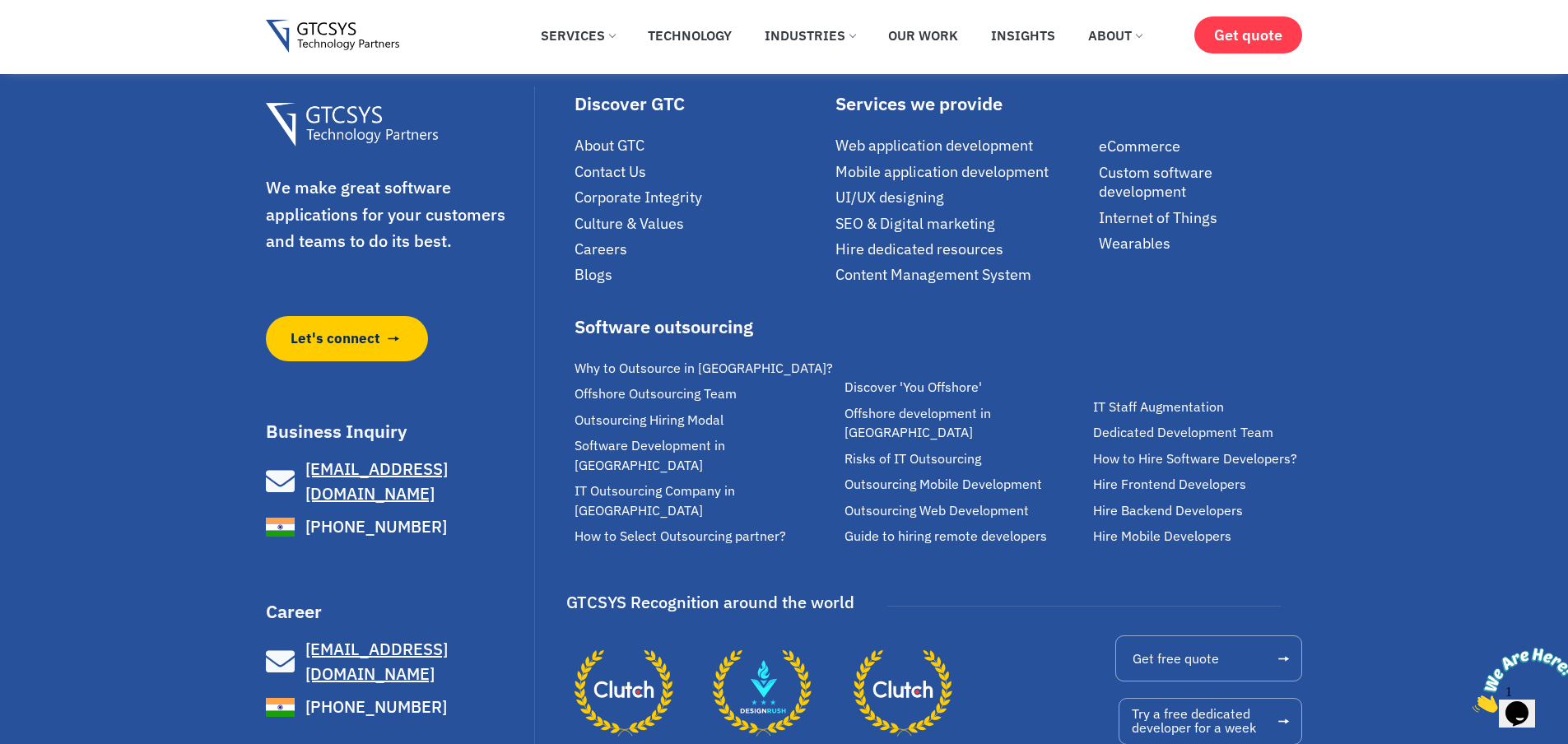
scroll to position [3361, 0]
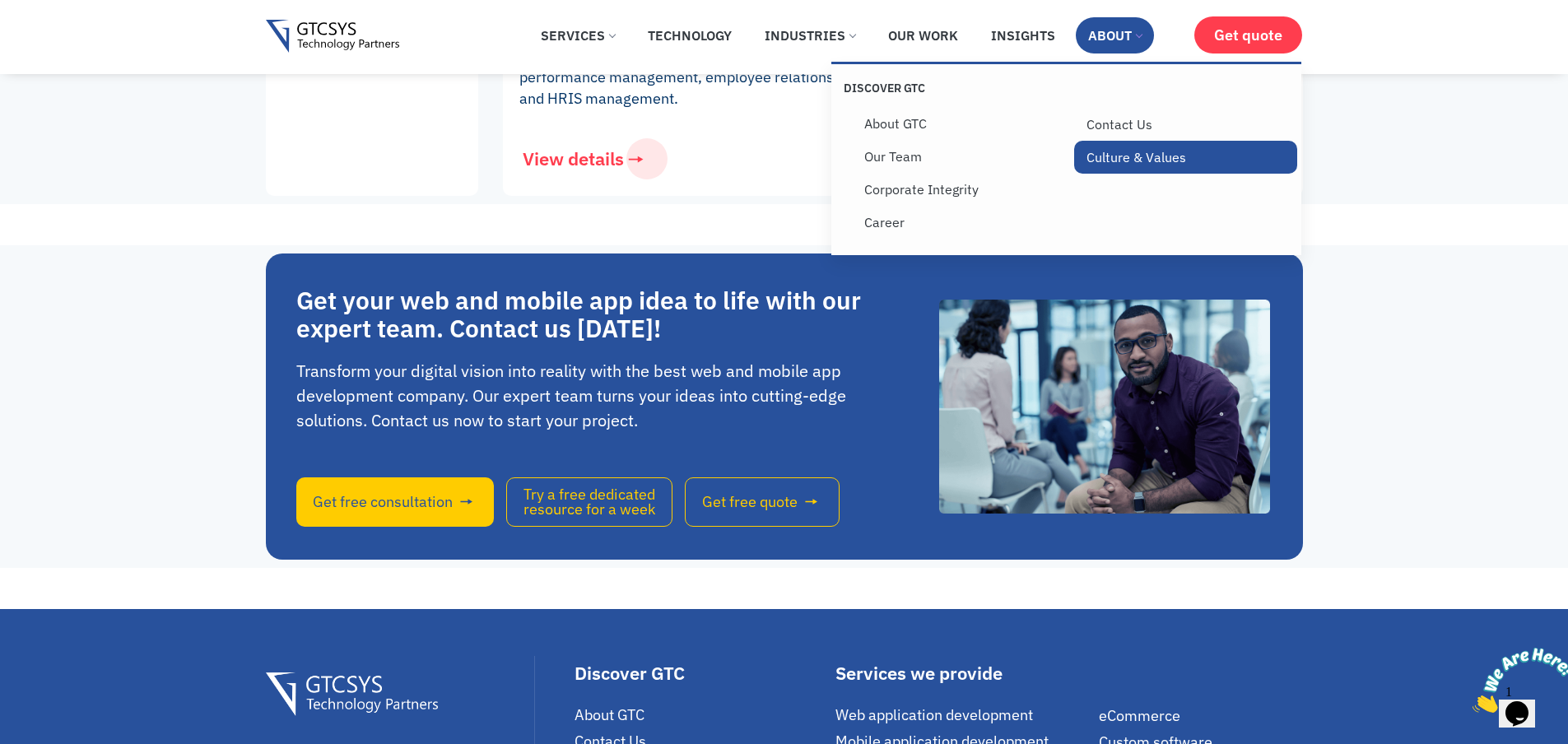
click at [1116, 154] on link "Culture & Values" at bounding box center [1185, 157] width 223 height 33
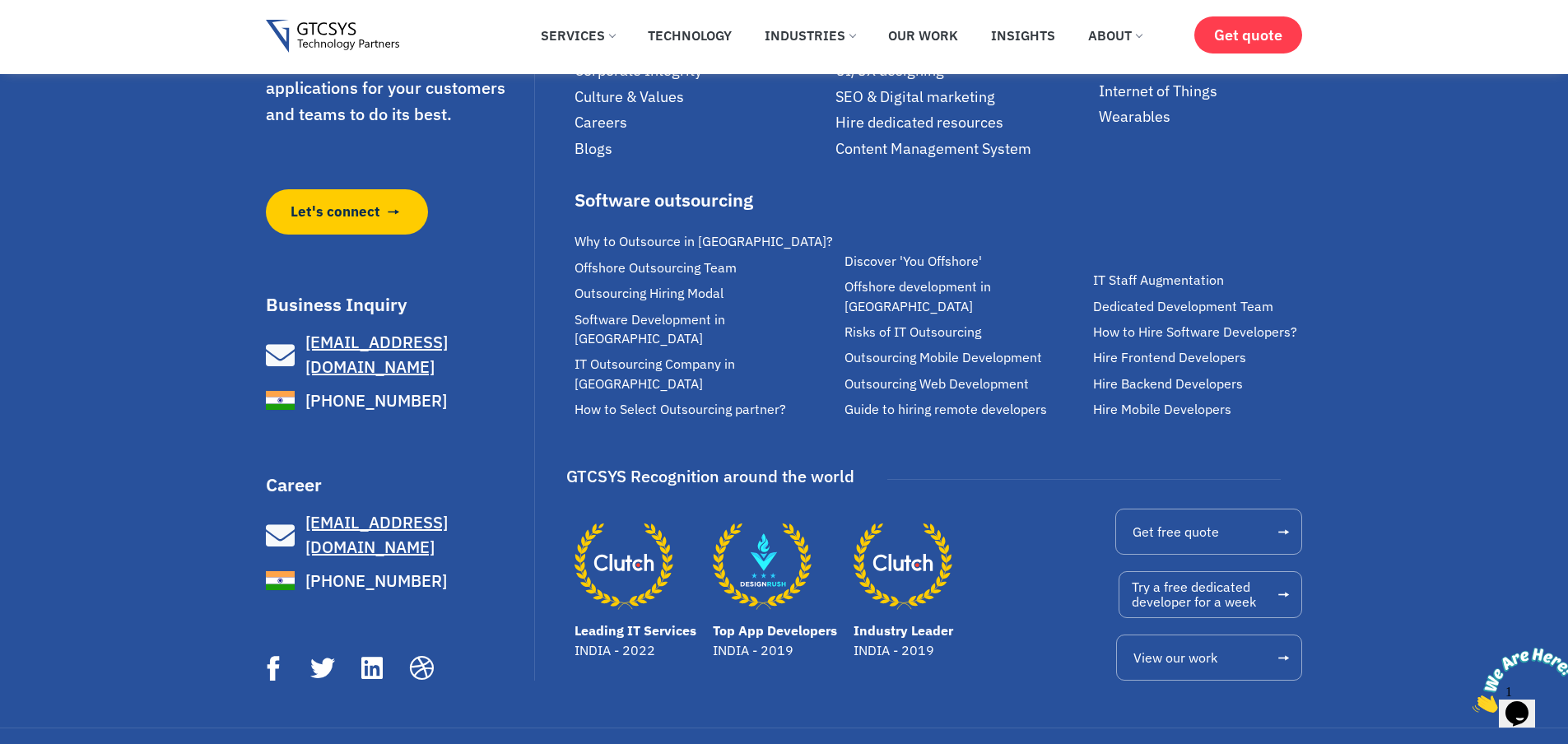
scroll to position [2337, 0]
